Goal: Task Accomplishment & Management: Manage account settings

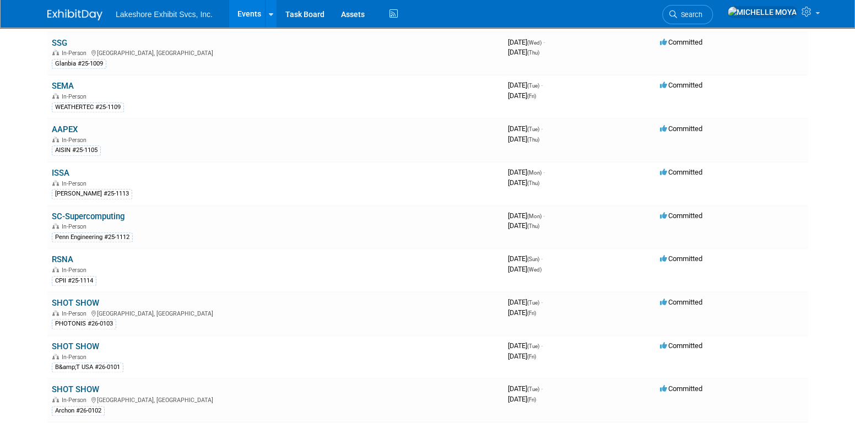
scroll to position [606, 0]
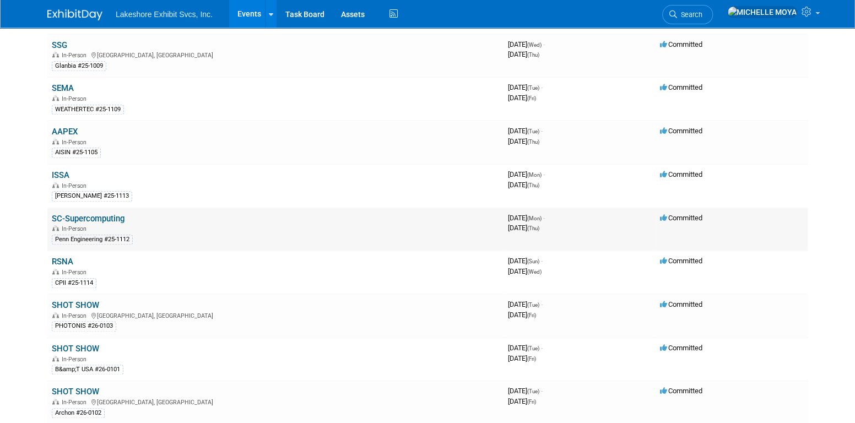
click at [113, 214] on link "SC-Supercomputing" at bounding box center [88, 219] width 73 height 10
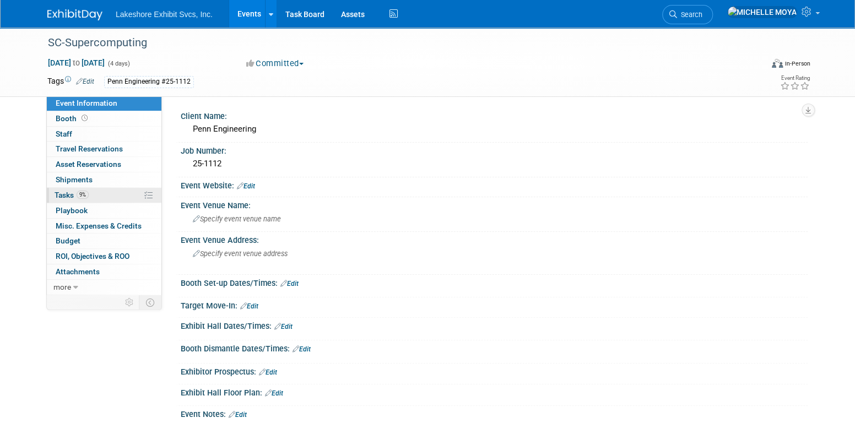
click at [103, 194] on link "9% Tasks 9%" at bounding box center [104, 195] width 115 height 15
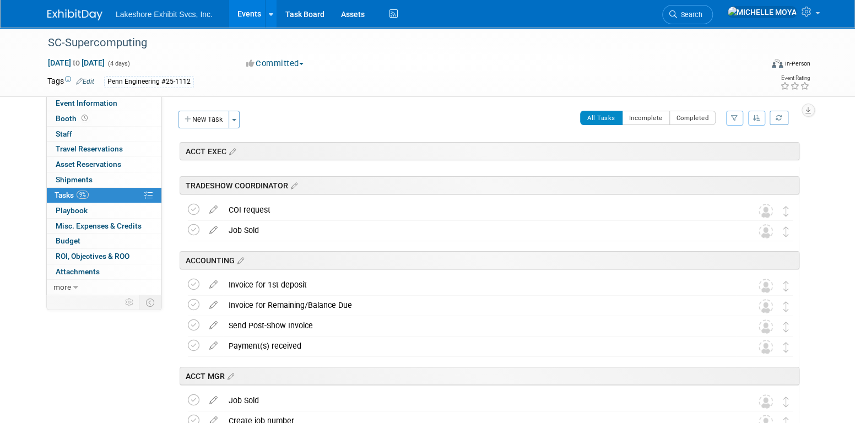
click at [737, 116] on icon "button" at bounding box center [734, 118] width 7 height 7
click at [708, 155] on select "-- Select Assignee -- All unassigned tasks Assigned to me [PERSON_NAME] [PERSON…" at bounding box center [688, 152] width 91 height 15
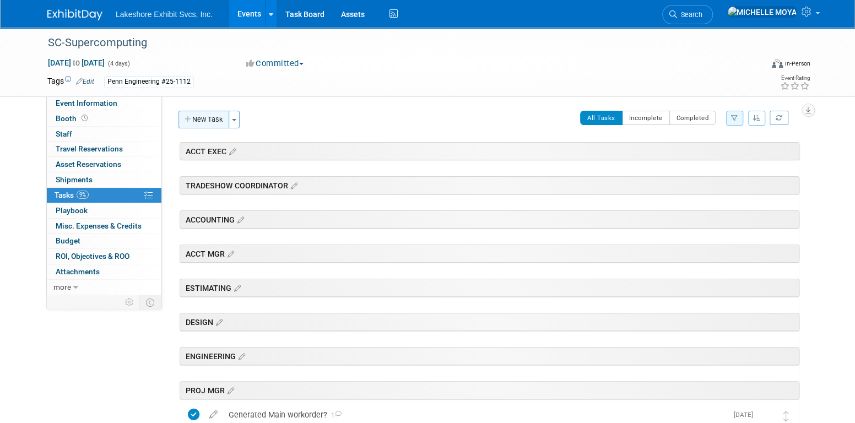
click at [208, 118] on button "New Task" at bounding box center [203, 120] width 51 height 18
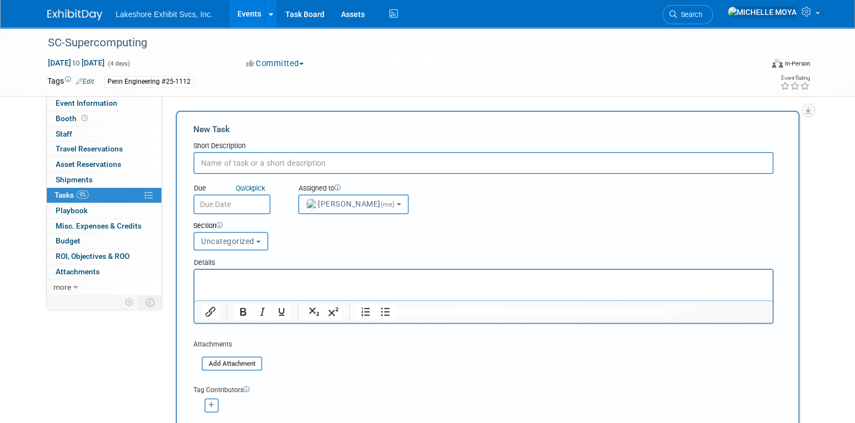
click at [291, 162] on input "text" at bounding box center [483, 163] width 580 height 22
type input "Ordered add'l DTP endcaps around door?"
click at [257, 235] on button "Uncategorized" at bounding box center [230, 241] width 75 height 19
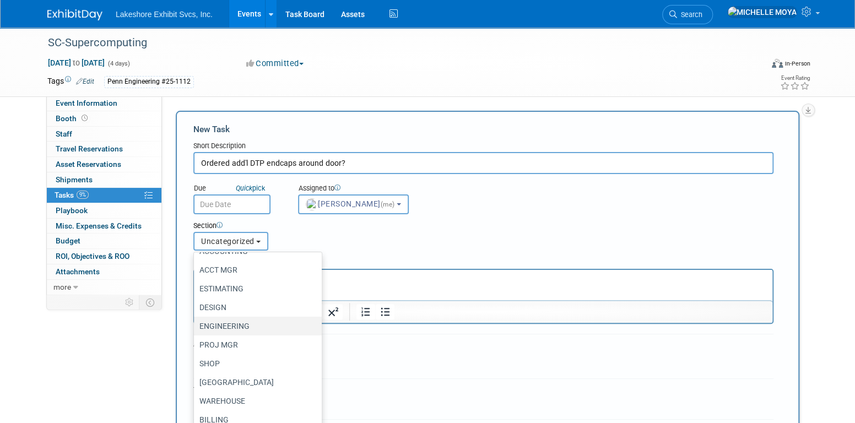
scroll to position [70, 0]
click at [254, 339] on label "PROJ MGR" at bounding box center [254, 344] width 111 height 14
click at [196, 341] on input "PROJ MGR" at bounding box center [191, 344] width 7 height 7
select select "11273757"
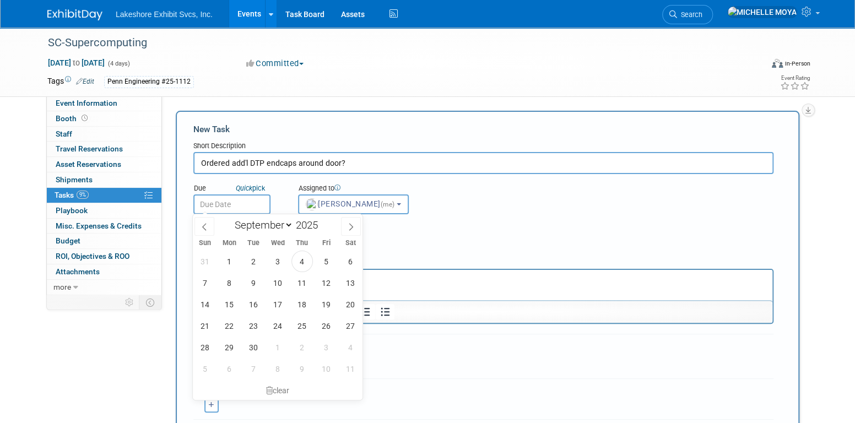
click at [227, 199] on input "text" at bounding box center [231, 204] width 77 height 20
click at [327, 280] on span "12" at bounding box center [326, 282] width 21 height 21
type input "[DATE]"
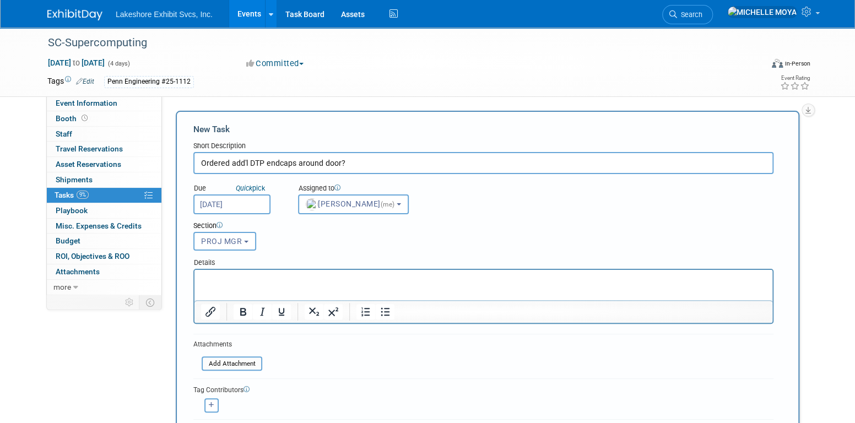
drag, startPoint x: 328, startPoint y: 281, endPoint x: 361, endPoint y: 291, distance: 33.8
click at [329, 282] on p "Rich Text Area. Press ALT-0 for help." at bounding box center [483, 279] width 565 height 11
drag, startPoint x: 181, startPoint y: 26, endPoint x: 387, endPoint y: 307, distance: 348.5
click at [386, 305] on button "Bullet list" at bounding box center [385, 311] width 19 height 15
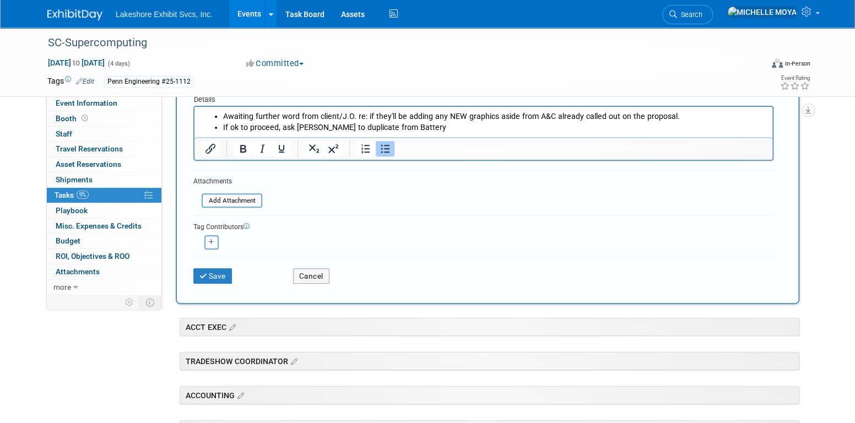
scroll to position [165, 0]
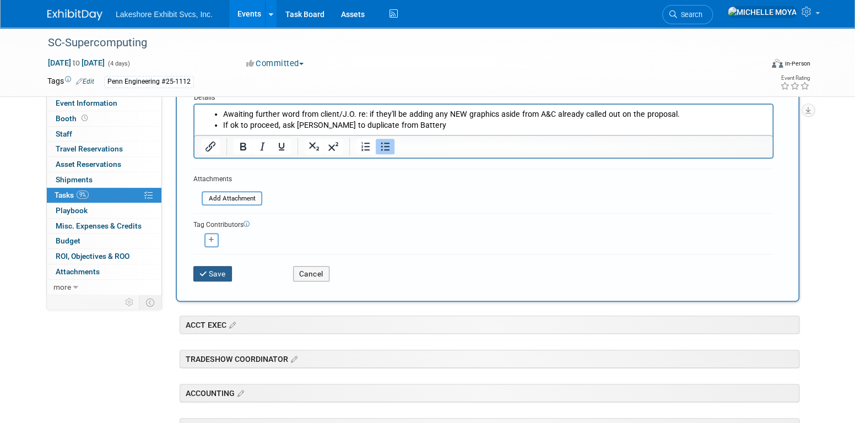
click at [213, 272] on button "Save" at bounding box center [212, 273] width 39 height 15
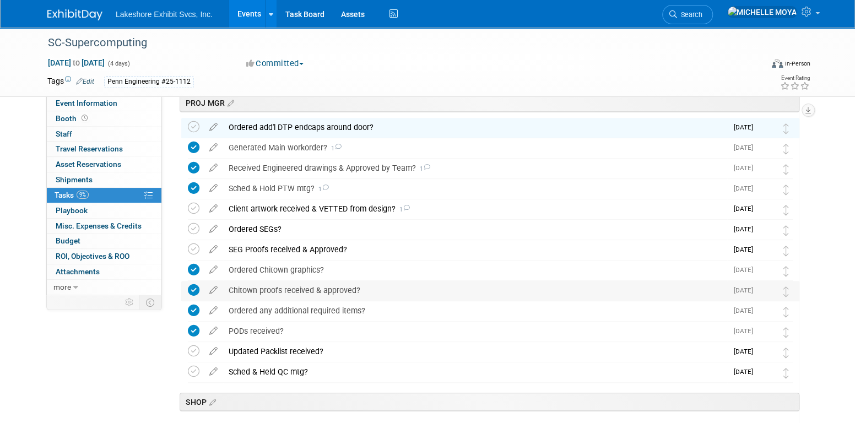
scroll to position [220, 0]
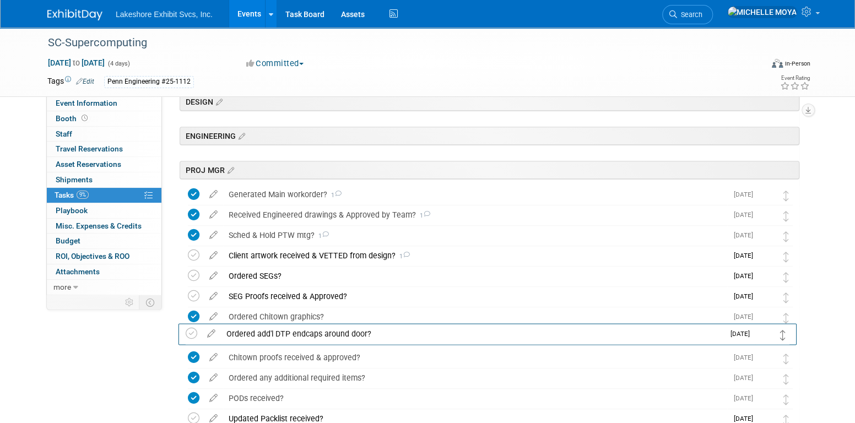
drag, startPoint x: 787, startPoint y: 197, endPoint x: 784, endPoint y: 335, distance: 138.8
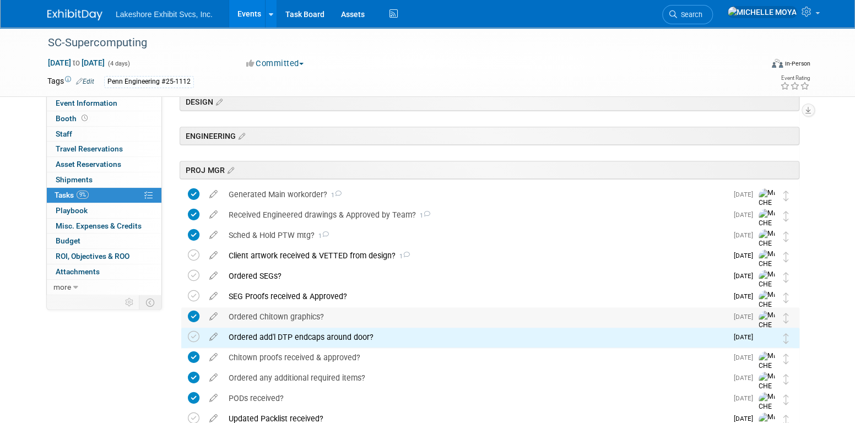
click at [312, 314] on div "Ordered Chitown graphics?" at bounding box center [475, 316] width 504 height 19
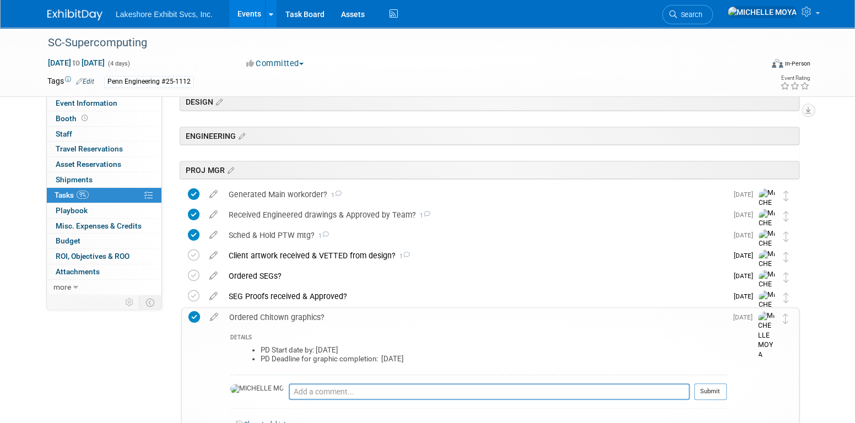
click at [312, 314] on div "Ordered Chitown graphics?" at bounding box center [475, 317] width 503 height 19
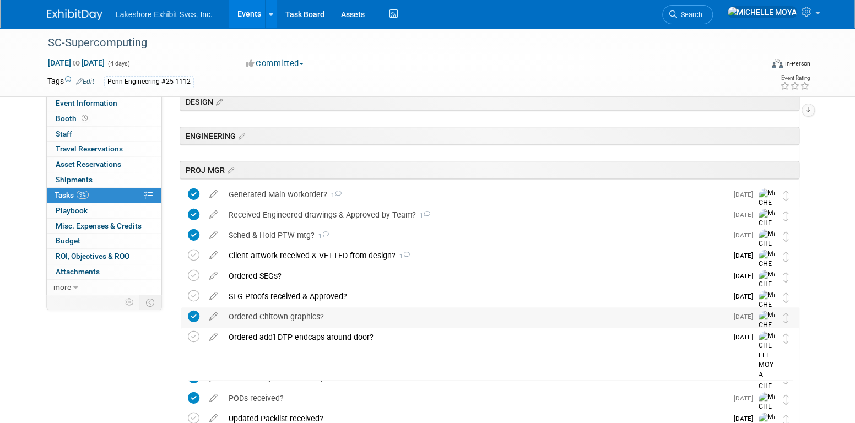
click at [194, 315] on icon at bounding box center [194, 317] width 12 height 12
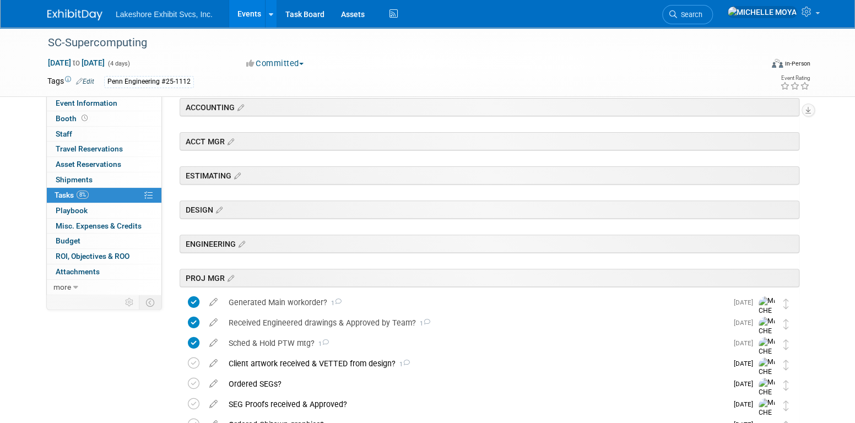
scroll to position [110, 0]
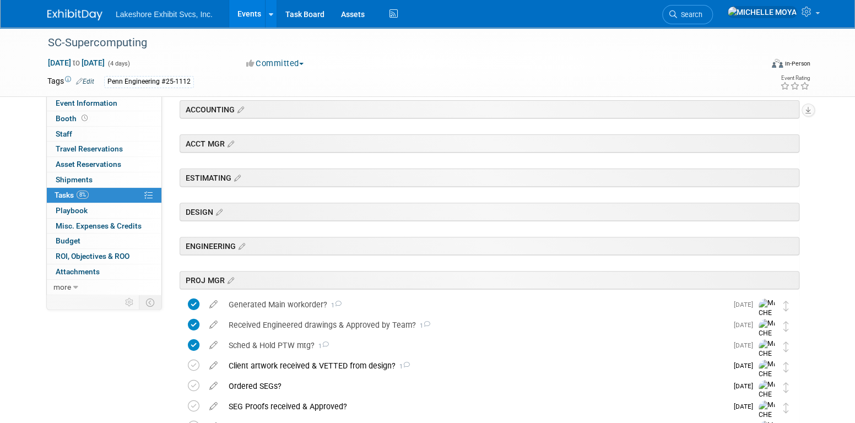
click at [247, 9] on link "Events" at bounding box center [249, 14] width 40 height 28
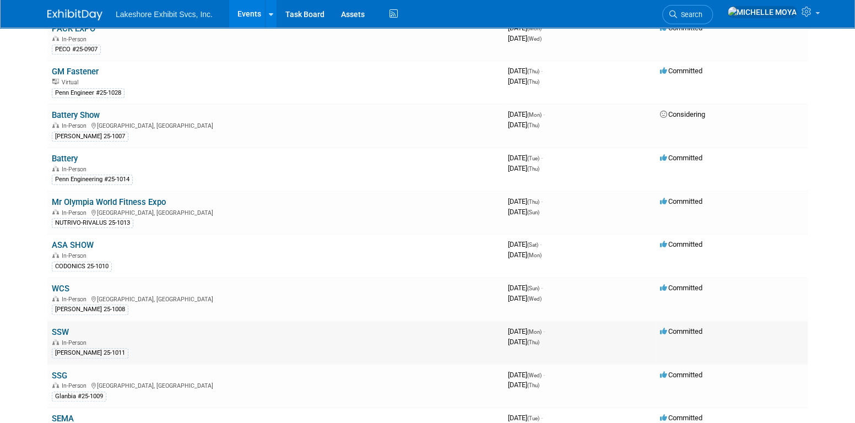
scroll to position [220, 0]
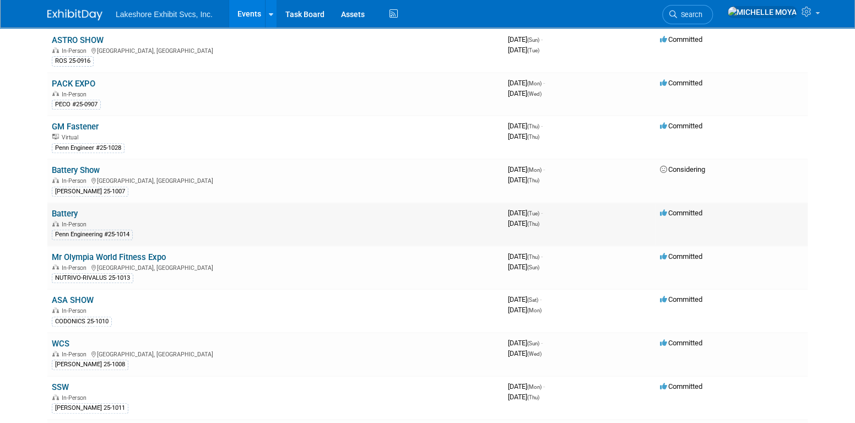
click at [63, 209] on link "Battery" at bounding box center [65, 214] width 26 height 10
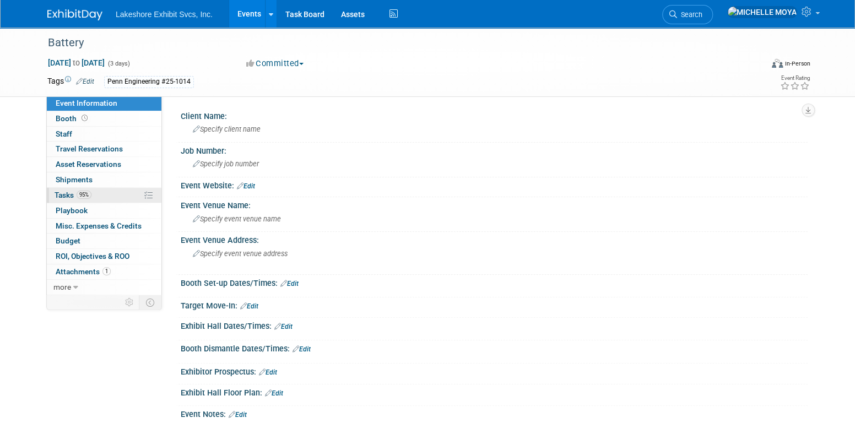
click at [102, 197] on link "95% Tasks 95%" at bounding box center [104, 195] width 115 height 15
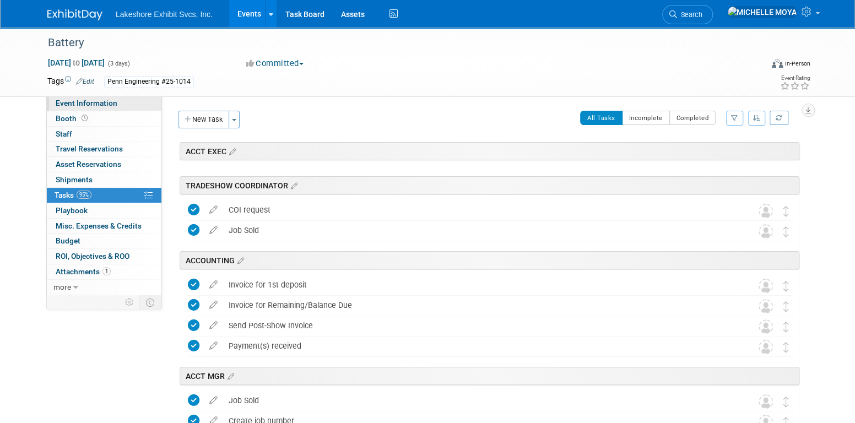
click at [113, 99] on span "Event Information" at bounding box center [87, 103] width 62 height 9
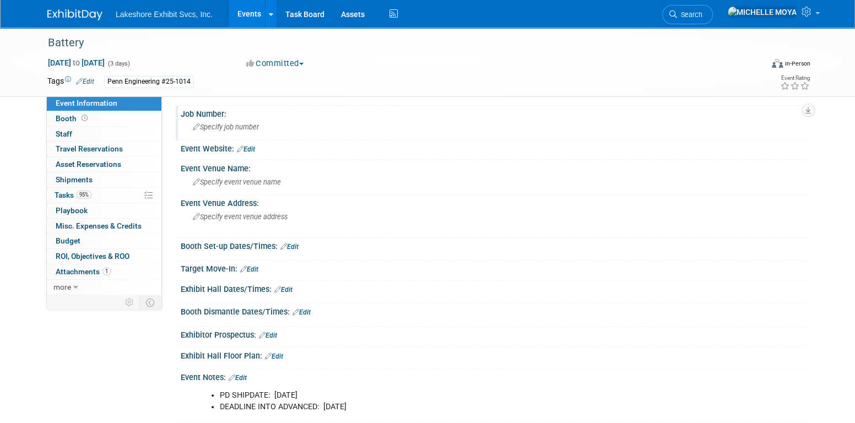
scroll to position [55, 0]
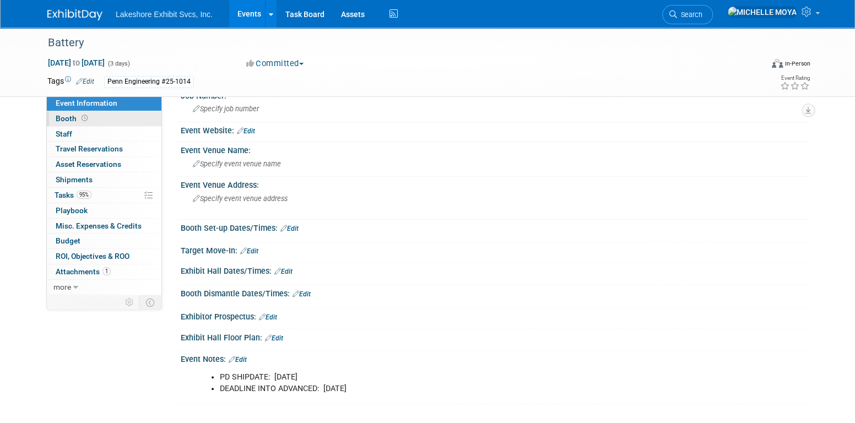
click at [117, 118] on link "Booth" at bounding box center [104, 118] width 115 height 15
